Goal: Task Accomplishment & Management: Manage account settings

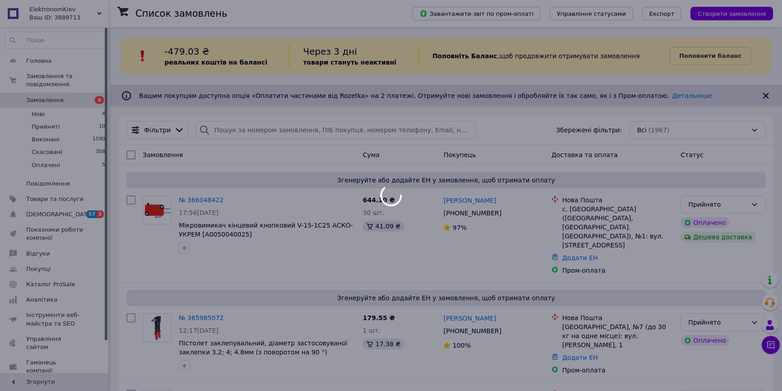
click at [37, 190] on div at bounding box center [391, 195] width 782 height 391
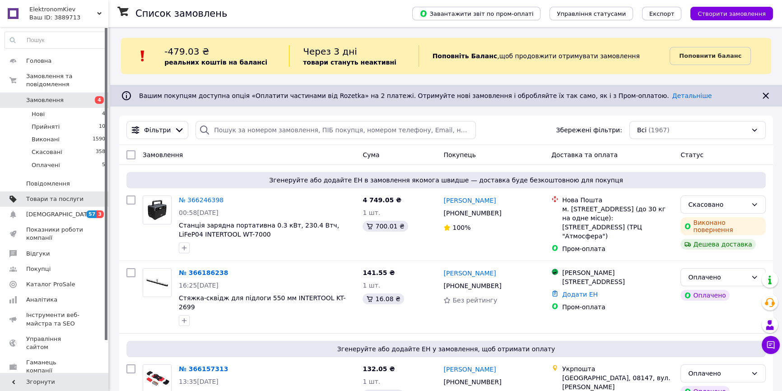
click at [56, 195] on span "Товари та послуги" at bounding box center [54, 199] width 57 height 8
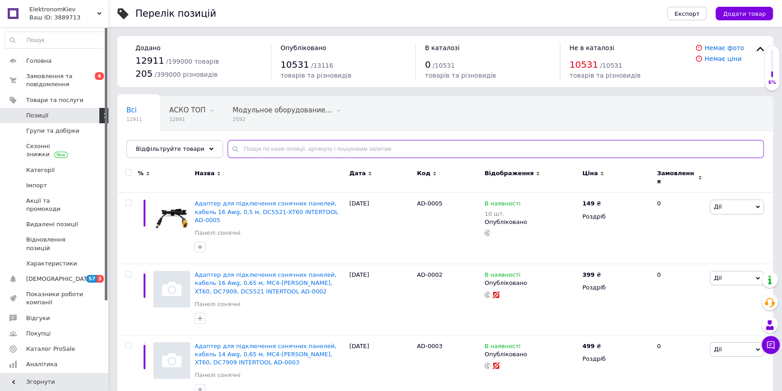
click at [234, 147] on input "text" at bounding box center [496, 149] width 536 height 18
paste input "WT-7000"
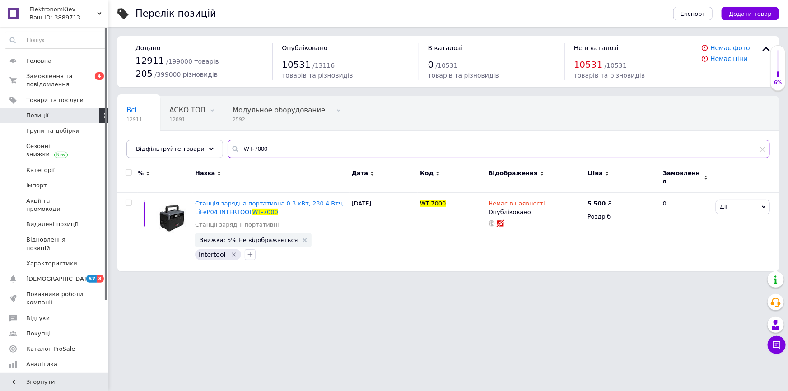
type input "WT-7000"
click at [614, 200] on use at bounding box center [616, 202] width 5 height 5
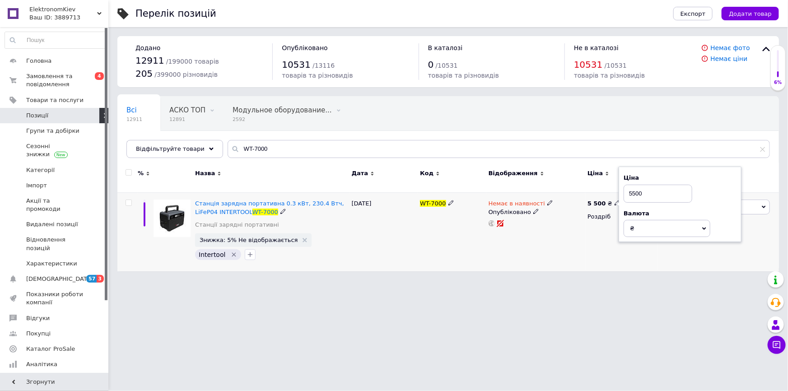
drag, startPoint x: 641, startPoint y: 186, endPoint x: 632, endPoint y: 186, distance: 9.0
click at [632, 186] on input "5500" at bounding box center [657, 194] width 69 height 18
type input "5999"
click at [382, 218] on div "[DATE]" at bounding box center [383, 232] width 69 height 79
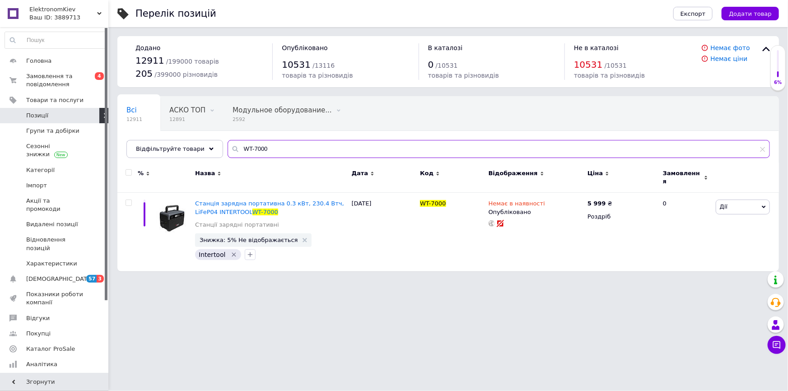
click at [262, 144] on input "WT-7000" at bounding box center [499, 149] width 542 height 18
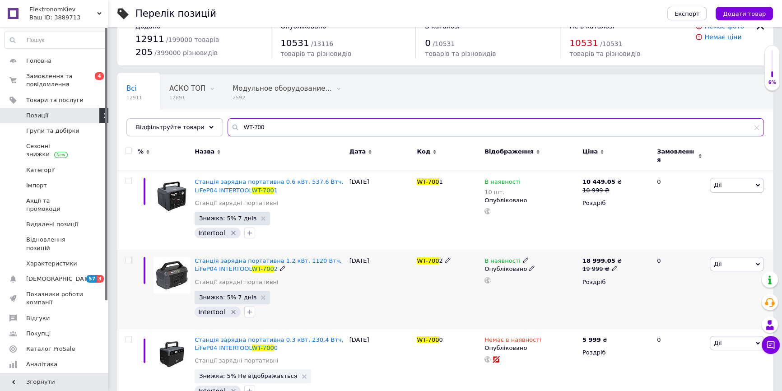
scroll to position [41, 0]
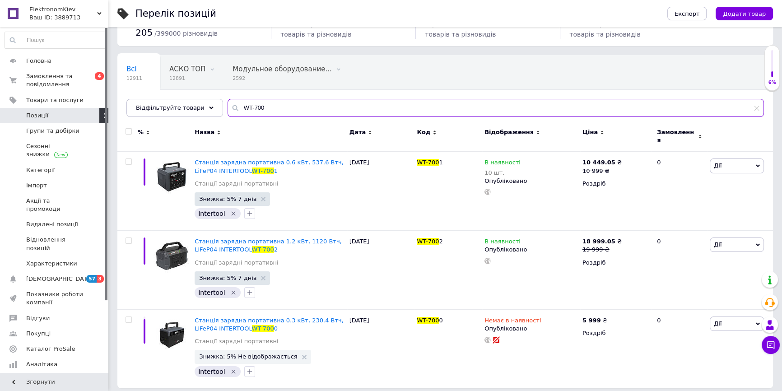
type input "WT-700"
